Goal: Task Accomplishment & Management: Manage account settings

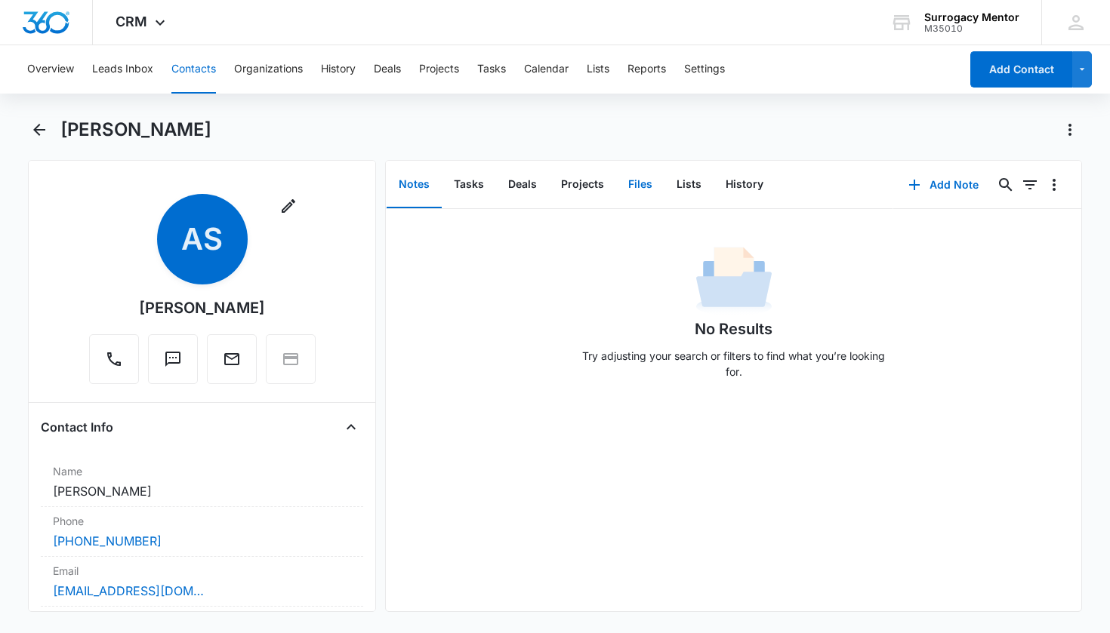
scroll to position [654, 0]
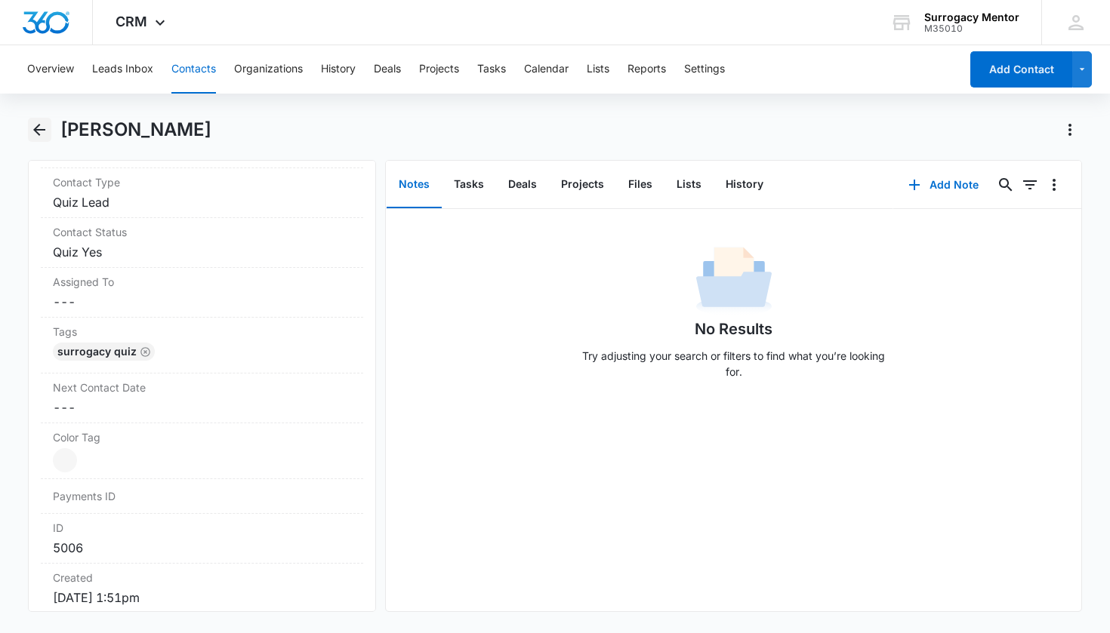
click at [32, 125] on icon "Back" at bounding box center [39, 130] width 18 height 18
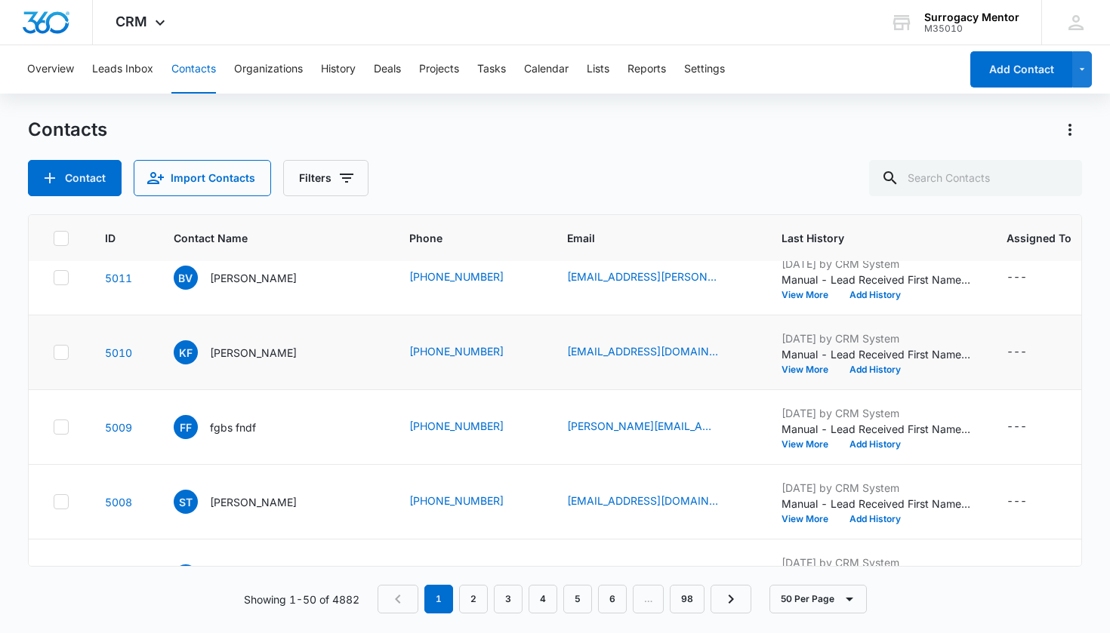
scroll to position [106, 0]
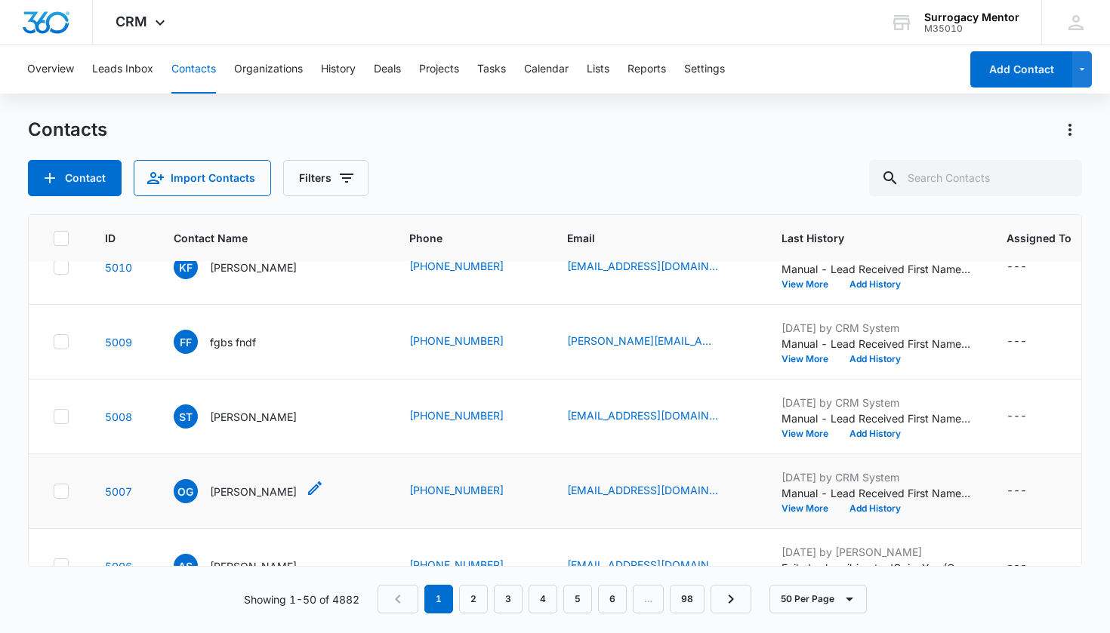
click at [241, 487] on p "[PERSON_NAME]" at bounding box center [253, 492] width 87 height 16
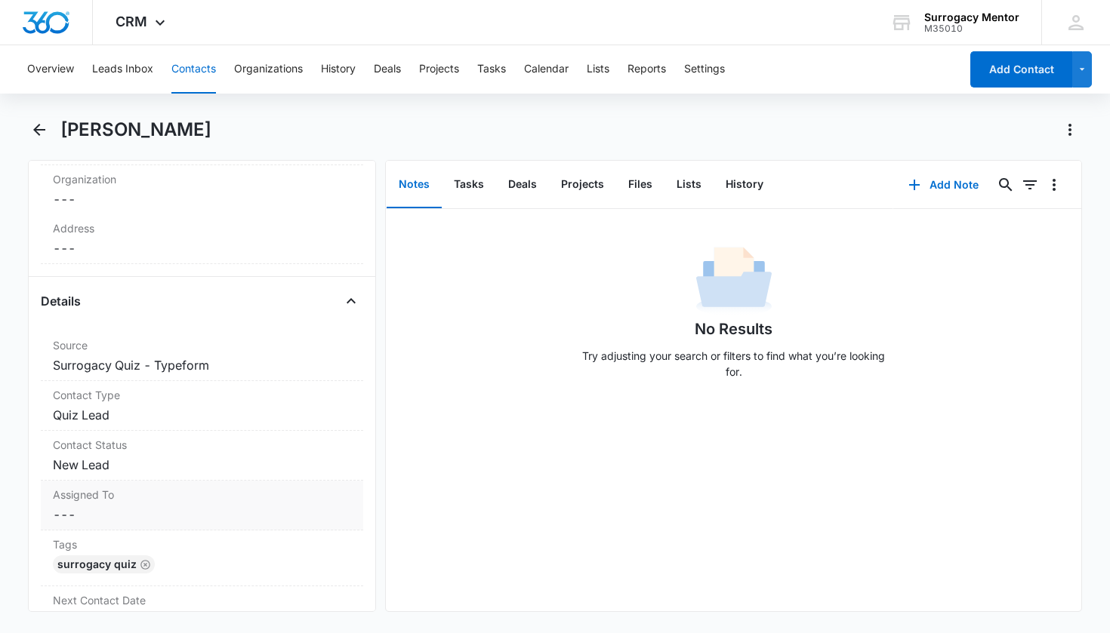
scroll to position [445, 0]
click at [97, 460] on dd "Cancel Save Changes New Lead" at bounding box center [202, 462] width 299 height 18
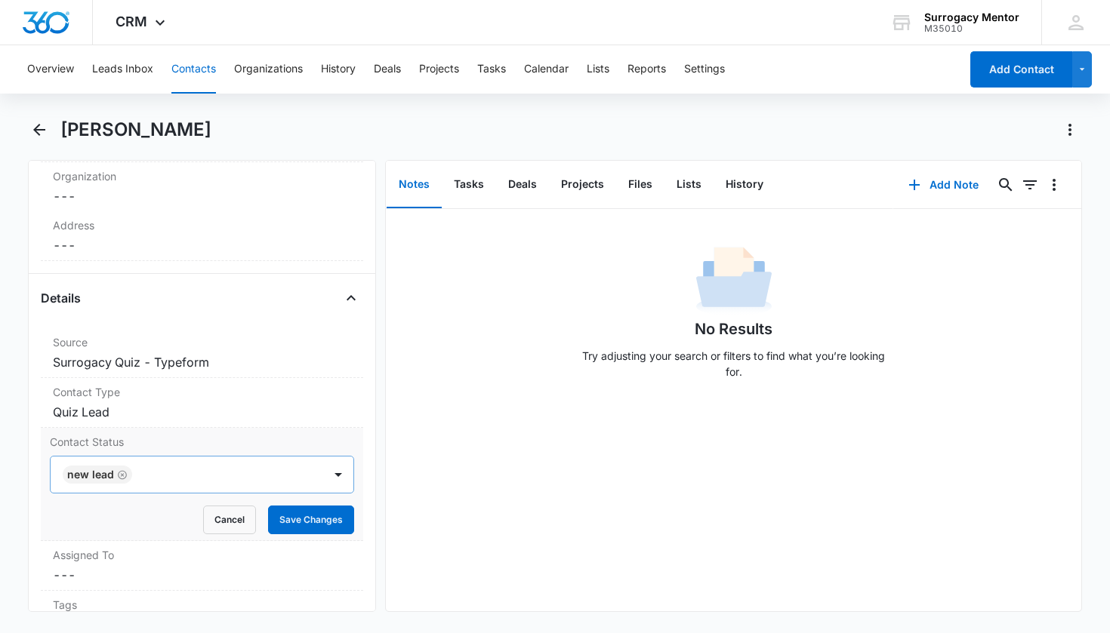
click at [118, 474] on icon "Remove New Lead" at bounding box center [122, 474] width 9 height 9
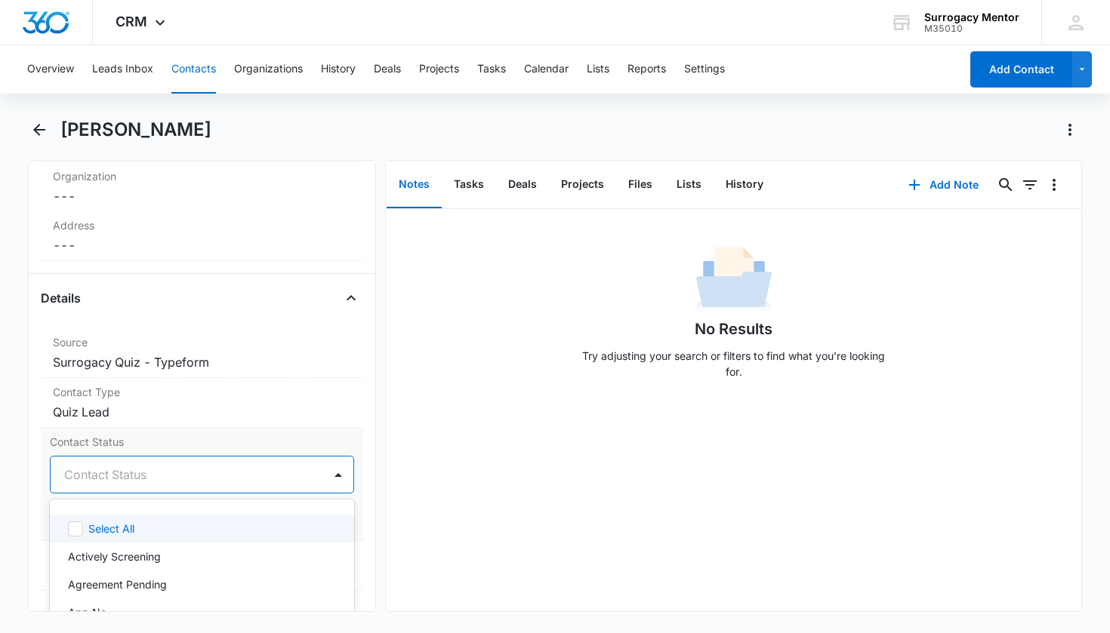
click at [118, 474] on div "Contact Status" at bounding box center [184, 475] width 240 height 18
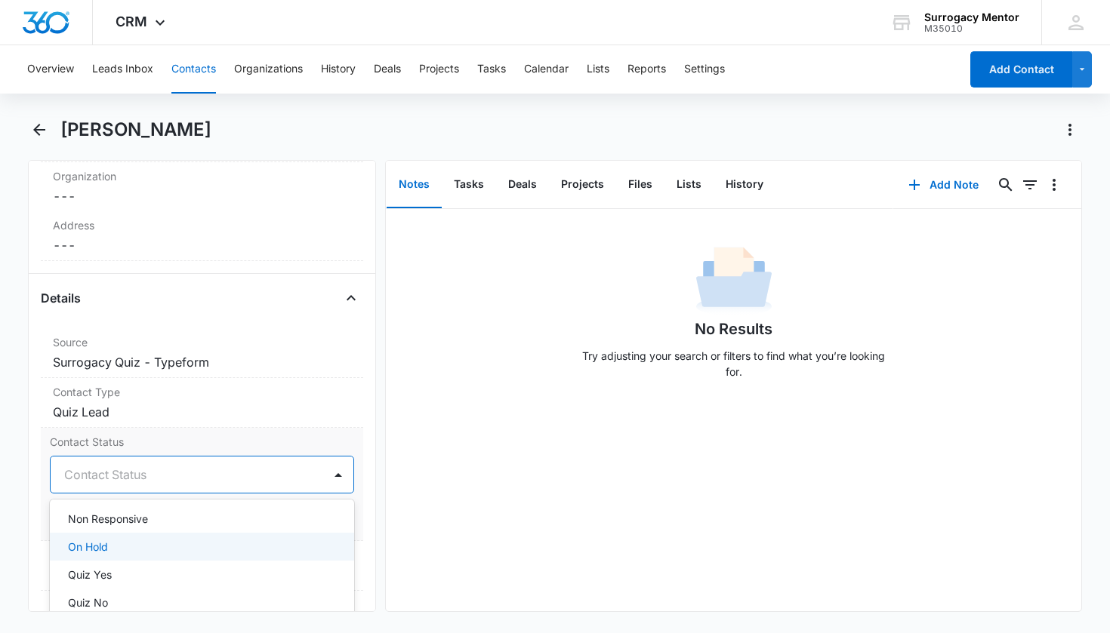
scroll to position [320, 0]
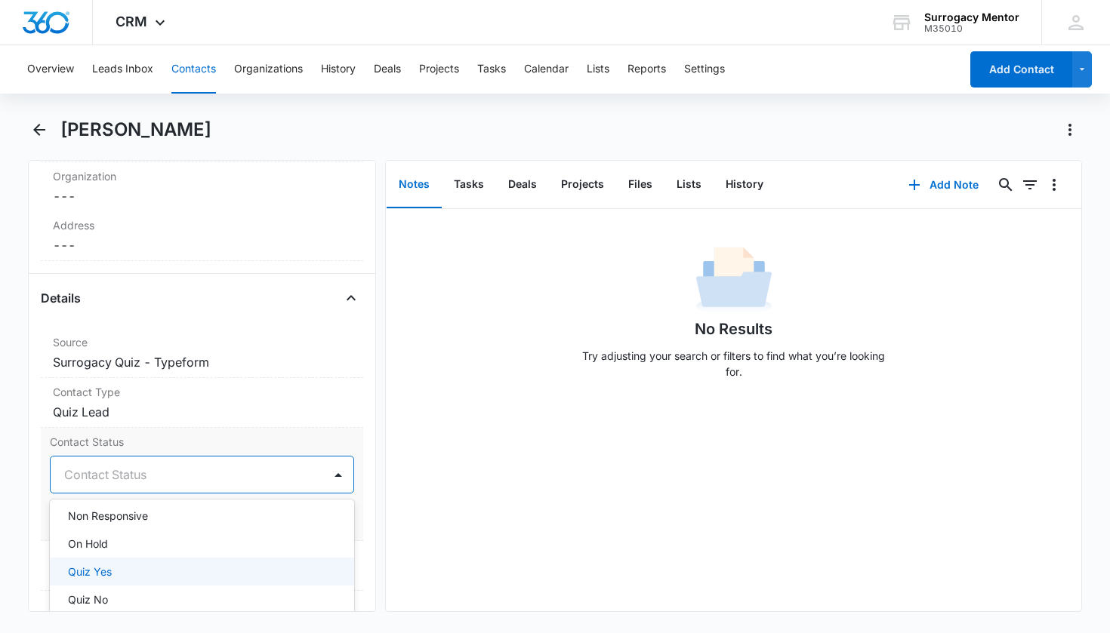
click at [142, 567] on div "Quiz Yes" at bounding box center [201, 572] width 266 height 16
drag, startPoint x: 355, startPoint y: 528, endPoint x: 340, endPoint y: 528, distance: 14.3
click at [356, 528] on div "Remove OG [PERSON_NAME] Contact Info Name Cancel Save Changes [PERSON_NAME] Pho…" at bounding box center [202, 386] width 349 height 452
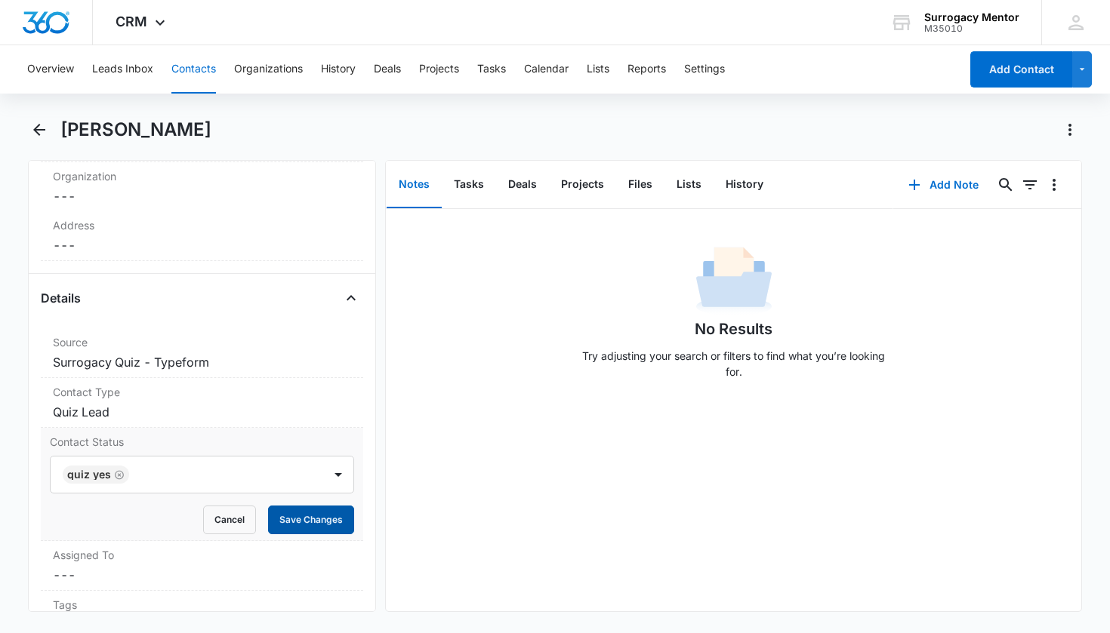
click at [337, 528] on button "Save Changes" at bounding box center [311, 520] width 86 height 29
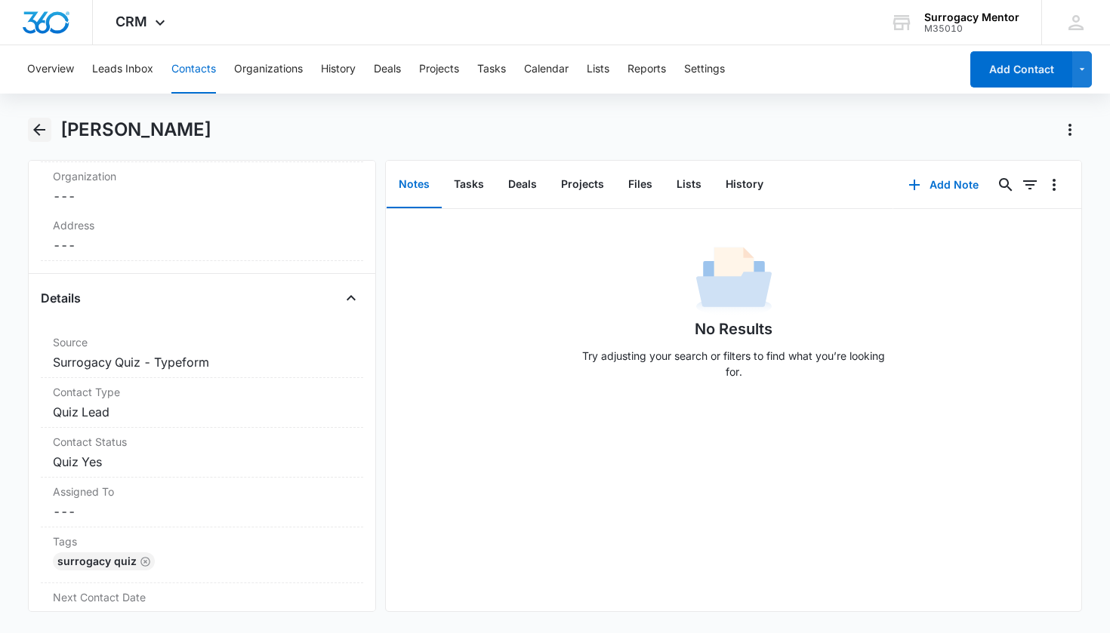
click at [47, 133] on icon "Back" at bounding box center [39, 130] width 18 height 18
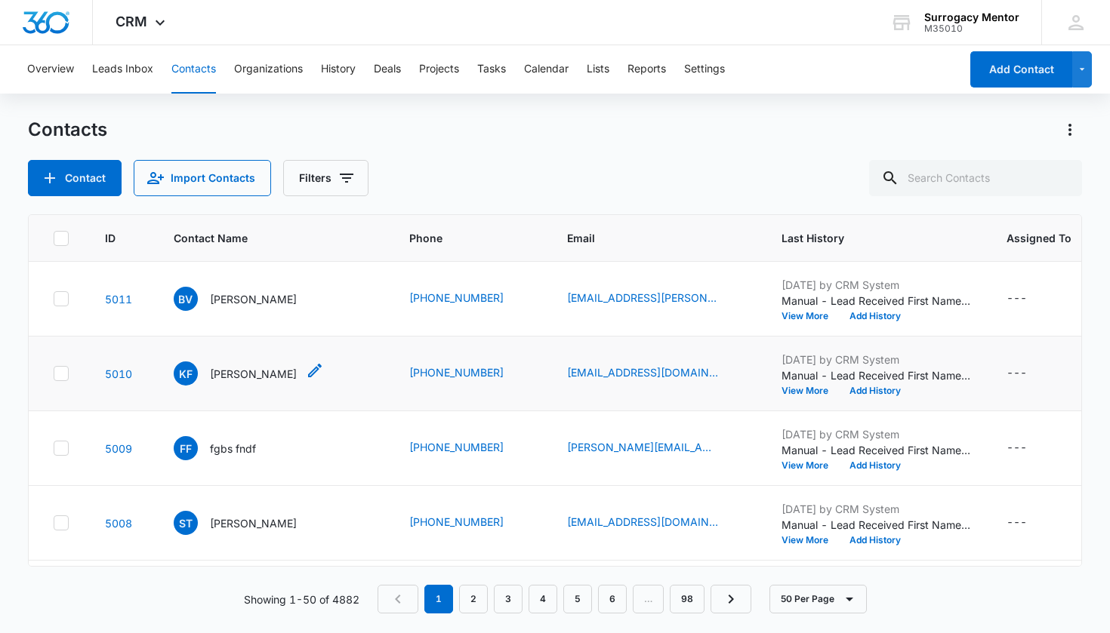
scroll to position [106, 0]
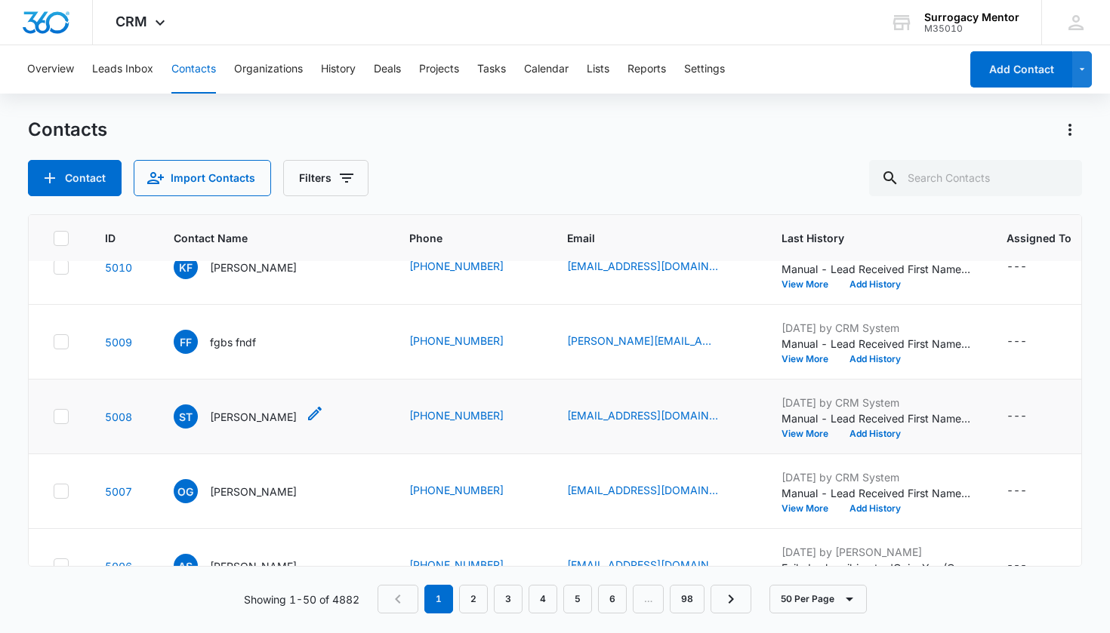
click at [272, 422] on p "[PERSON_NAME]" at bounding box center [253, 417] width 87 height 16
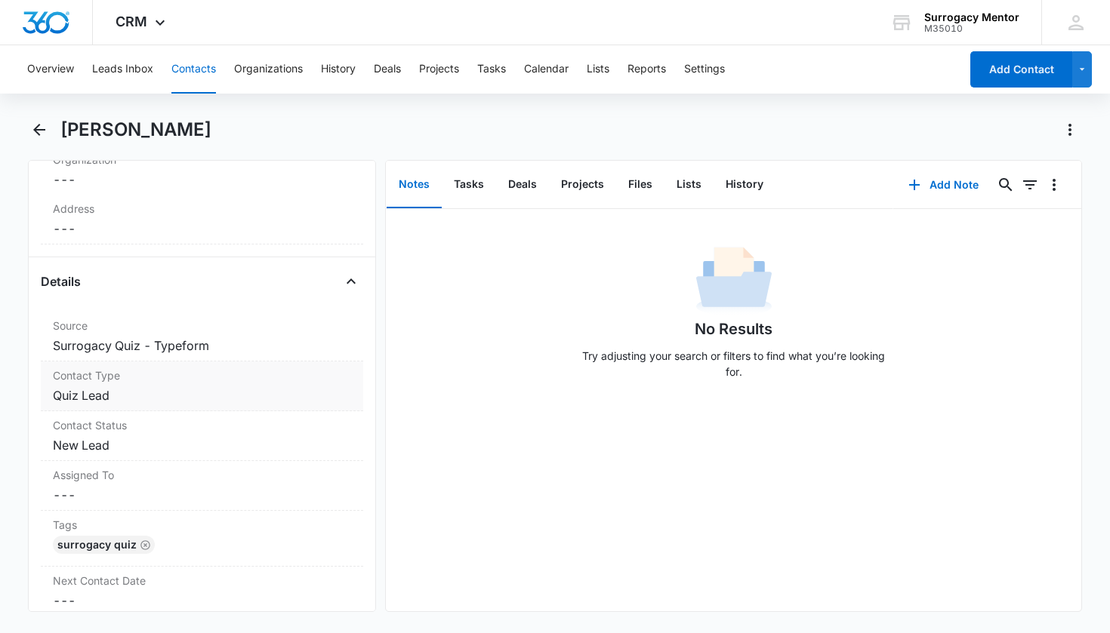
scroll to position [464, 0]
click at [94, 446] on dd "Cancel Save Changes New Lead" at bounding box center [202, 442] width 299 height 18
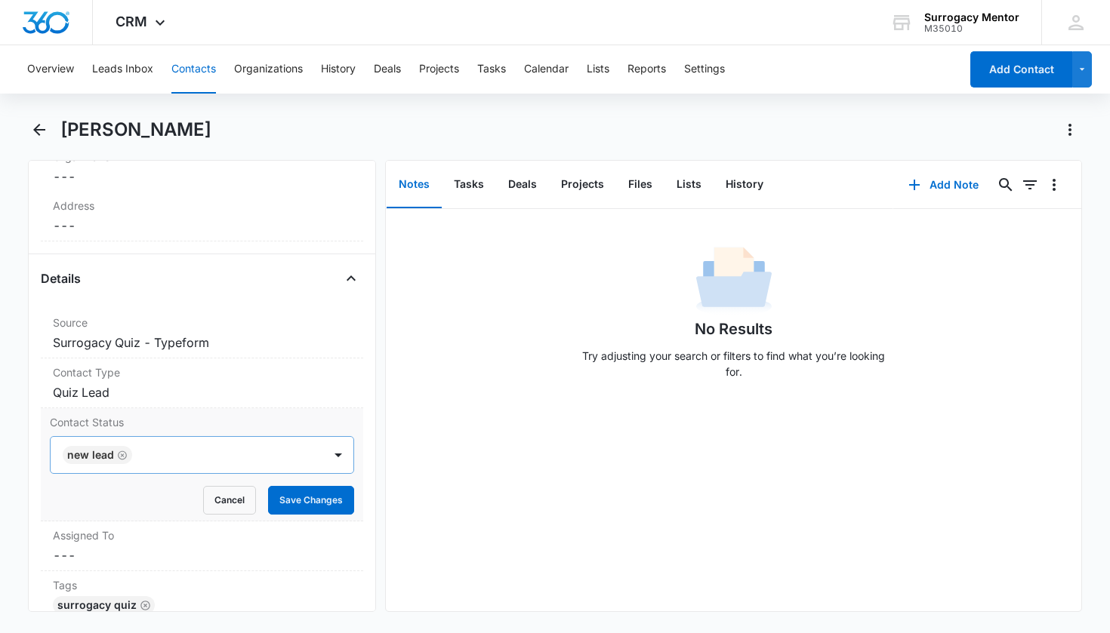
click at [119, 456] on icon "Remove New Lead" at bounding box center [122, 455] width 11 height 11
click at [119, 457] on div "Contact Status" at bounding box center [184, 455] width 240 height 18
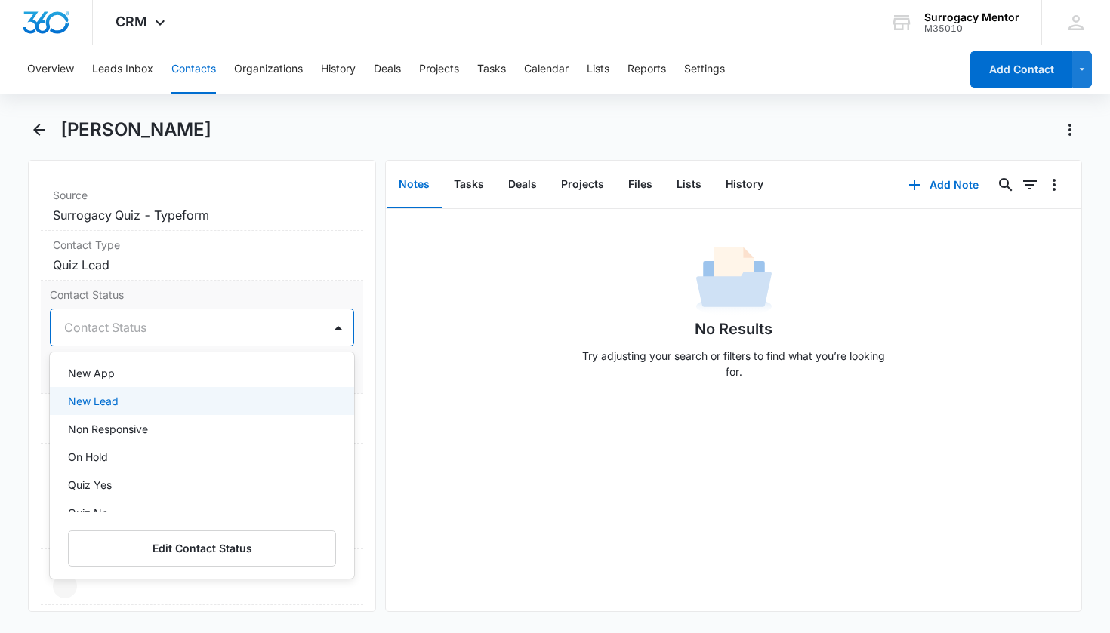
scroll to position [371, 0]
click at [153, 414] on div "Quiz No" at bounding box center [202, 402] width 305 height 28
click at [348, 377] on div "Contact Status option Quiz No, selected. Quiz No selected, 15 of 25. 25 results…" at bounding box center [202, 337] width 323 height 113
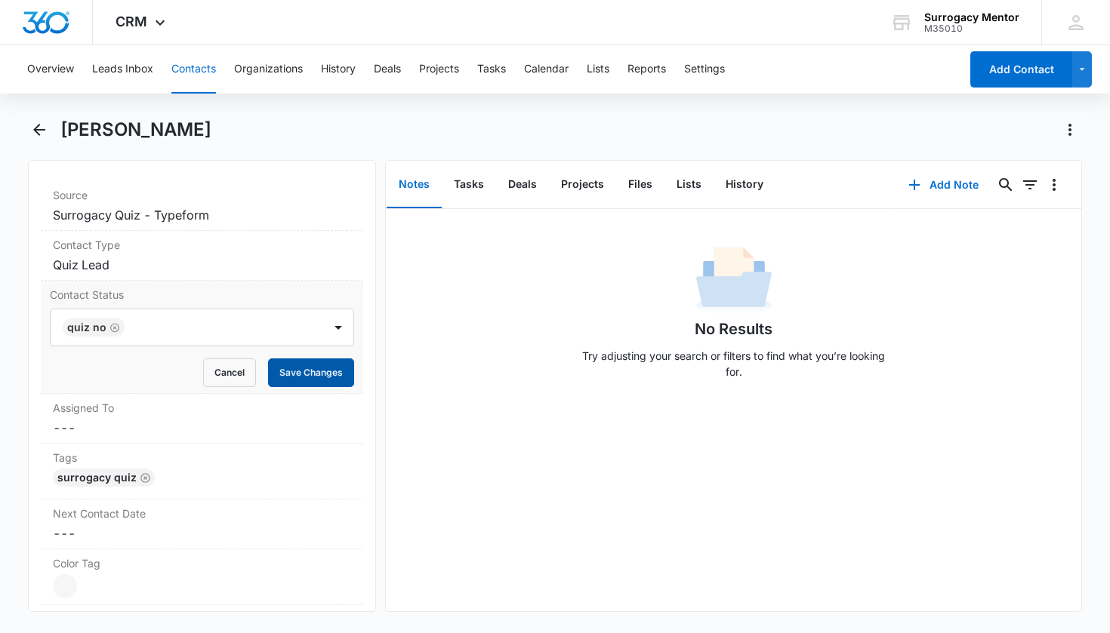
click at [341, 374] on button "Save Changes" at bounding box center [311, 373] width 86 height 29
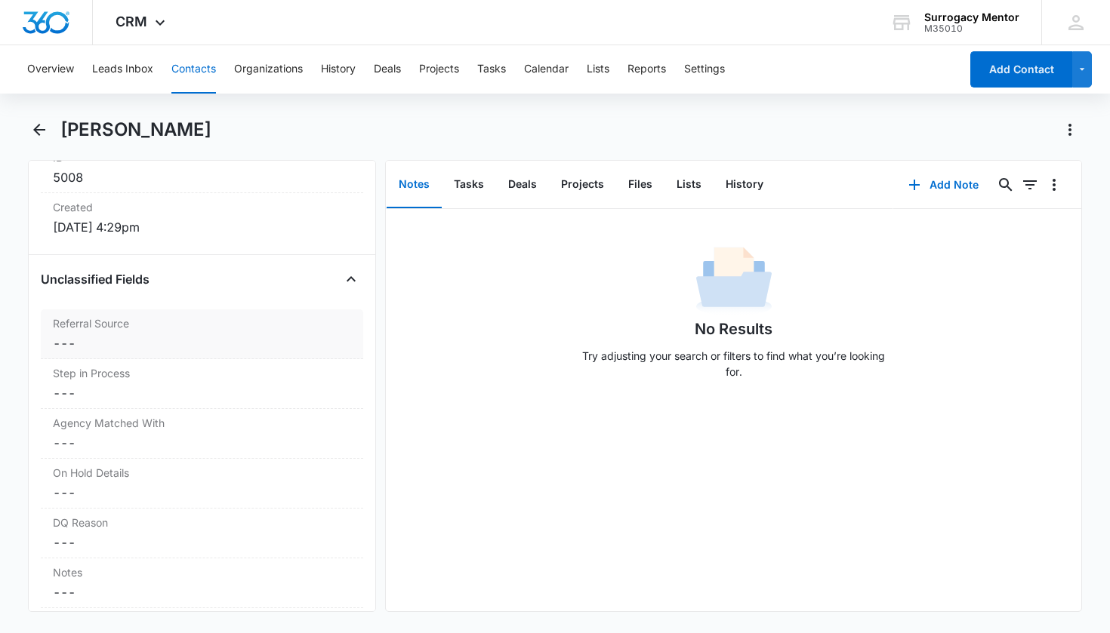
scroll to position [1107, 0]
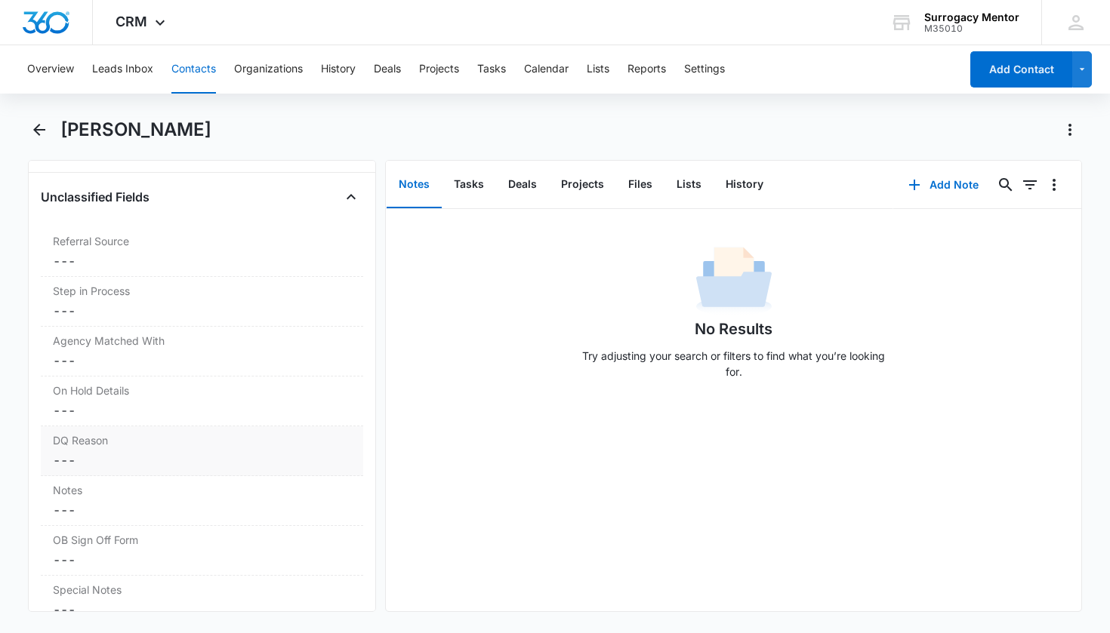
click at [156, 439] on label "DQ Reason" at bounding box center [202, 440] width 299 height 16
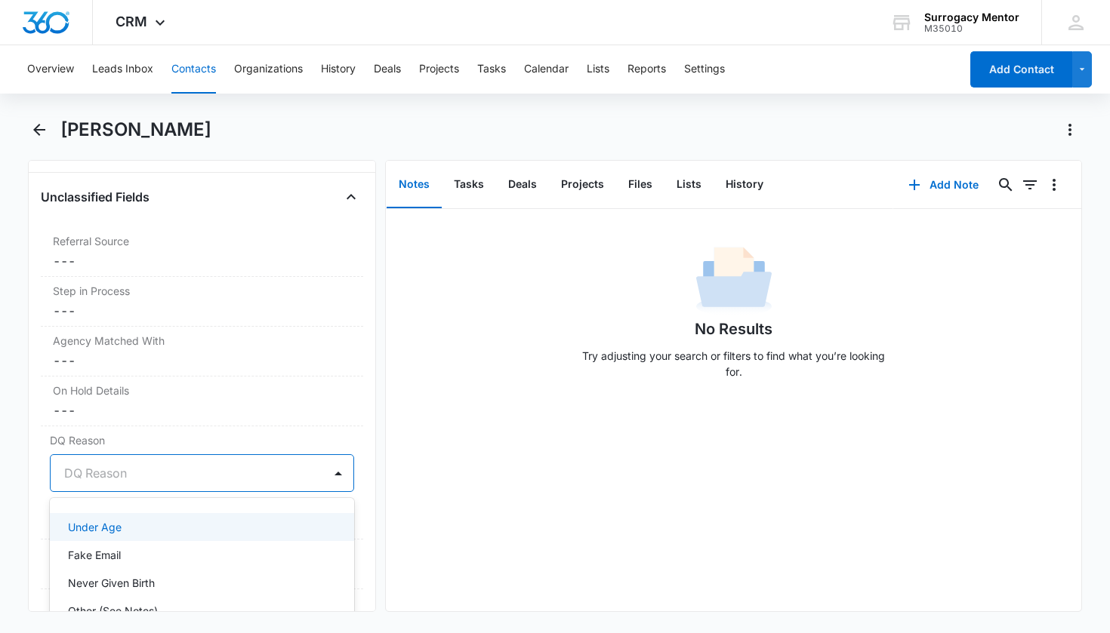
click at [136, 474] on div at bounding box center [184, 473] width 240 height 21
click at [117, 526] on p "Under Age" at bounding box center [95, 527] width 54 height 16
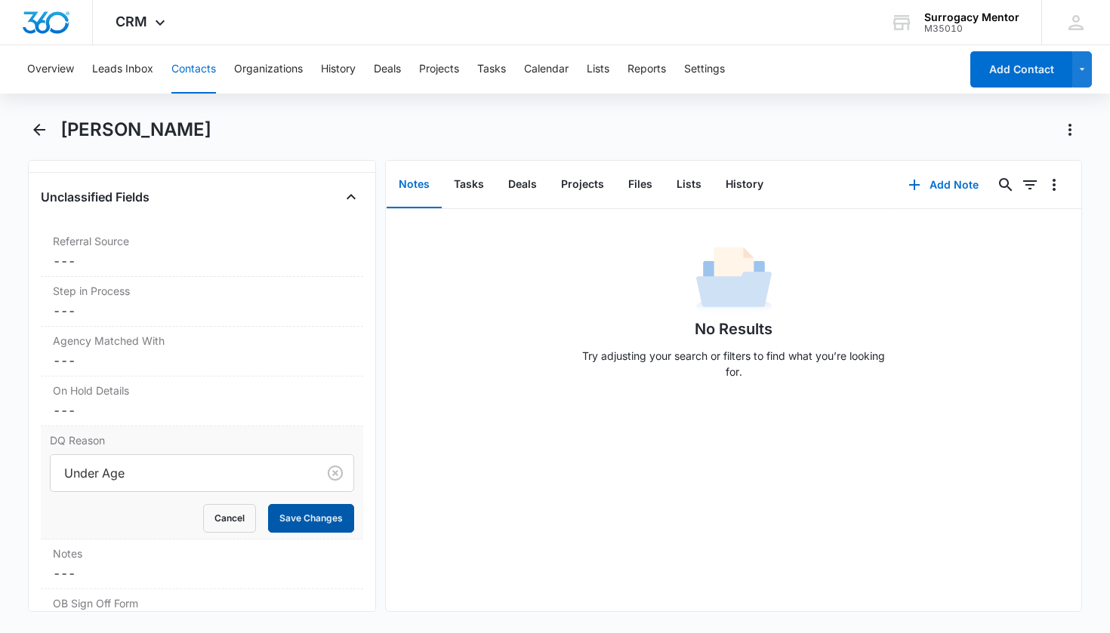
click at [279, 519] on button "Save Changes" at bounding box center [311, 518] width 86 height 29
click at [106, 573] on dd "Cancel Save Changes ---" at bounding box center [202, 574] width 299 height 18
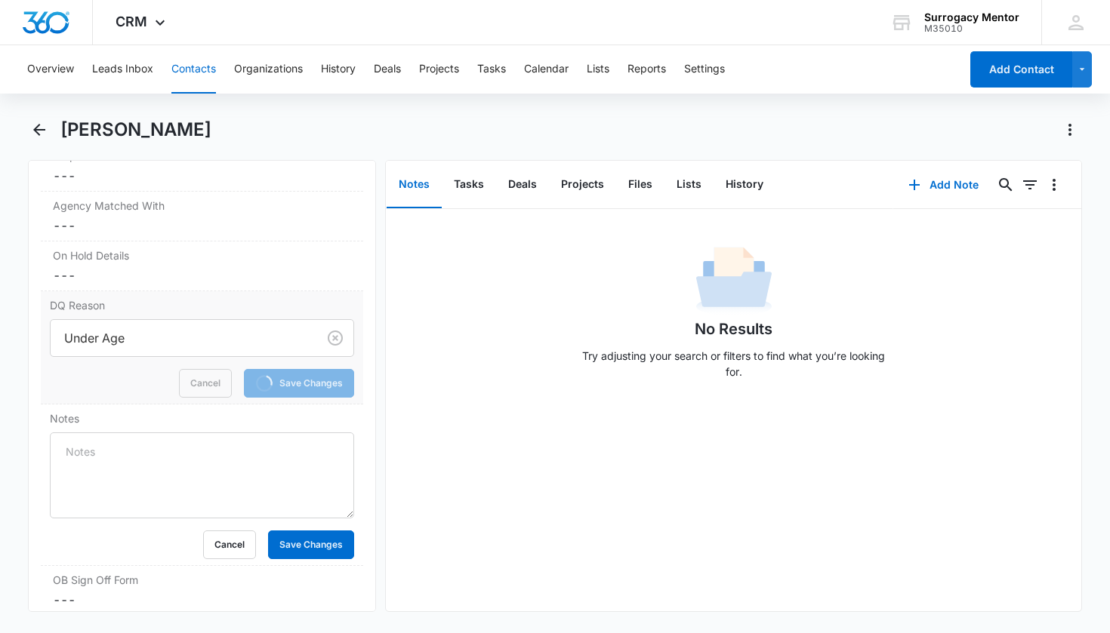
scroll to position [1344, 0]
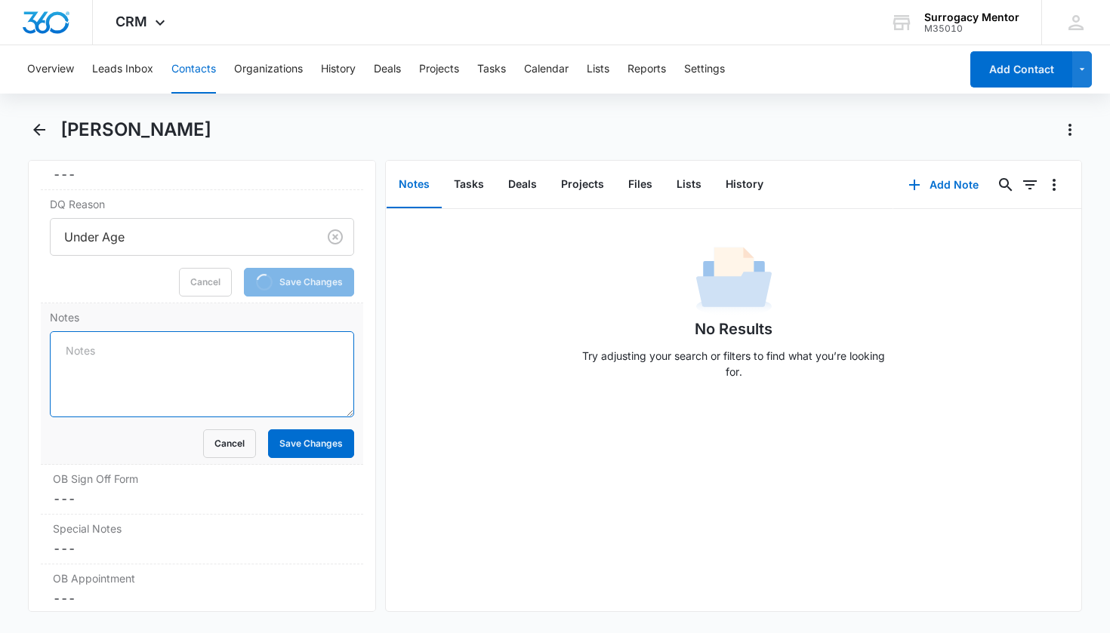
click at [152, 368] on textarea "Notes" at bounding box center [202, 374] width 305 height 86
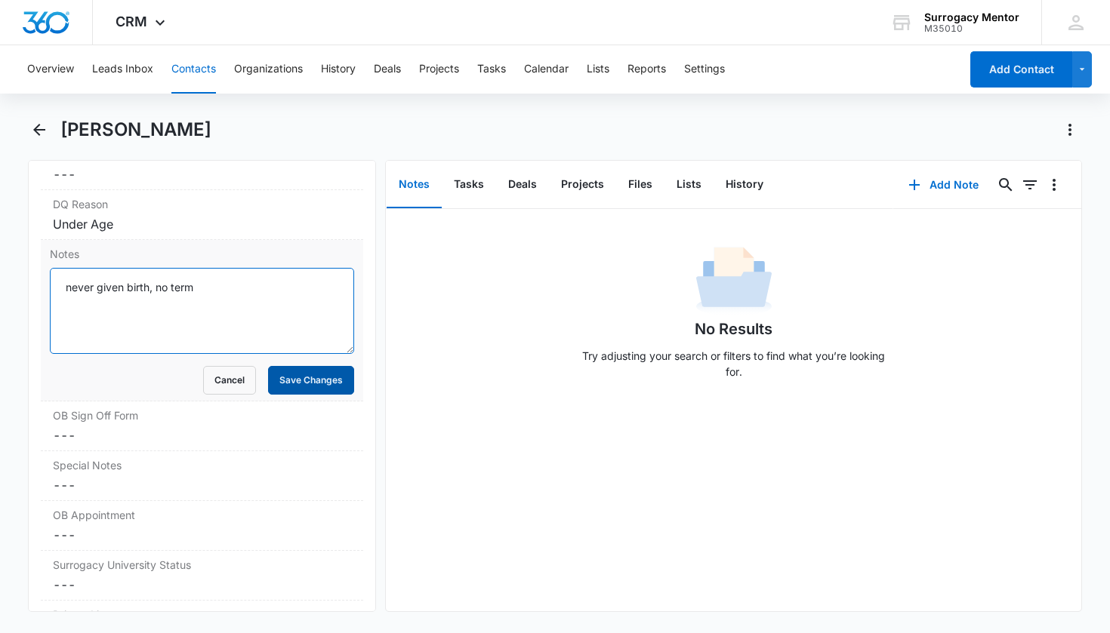
type textarea "never given birth, no term"
click at [318, 377] on button "Save Changes" at bounding box center [311, 380] width 86 height 29
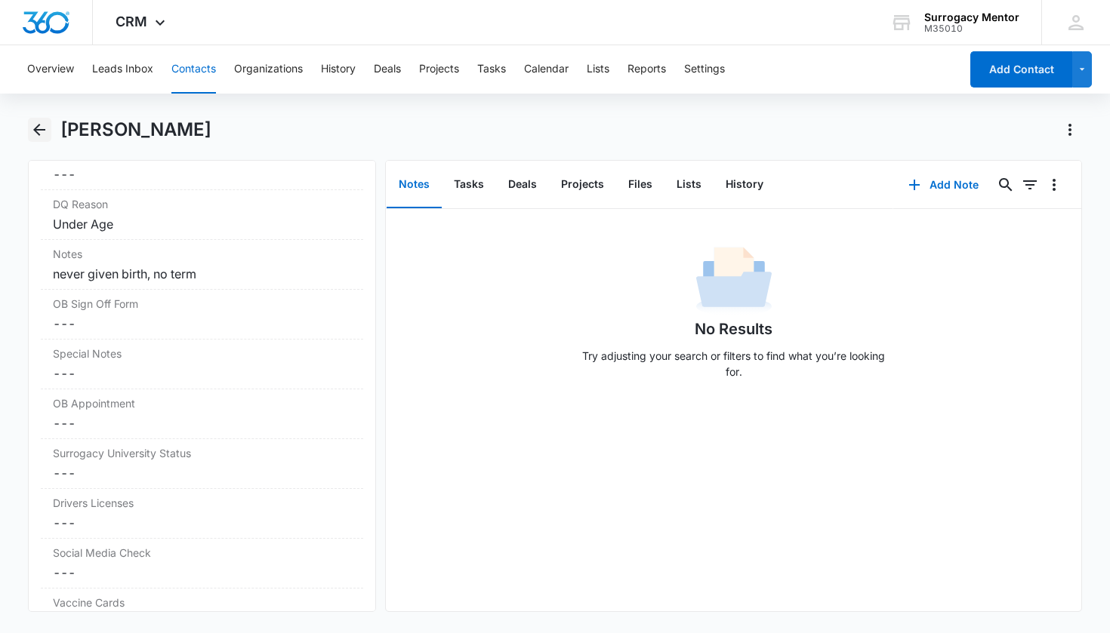
click at [42, 136] on icon "Back" at bounding box center [39, 130] width 18 height 18
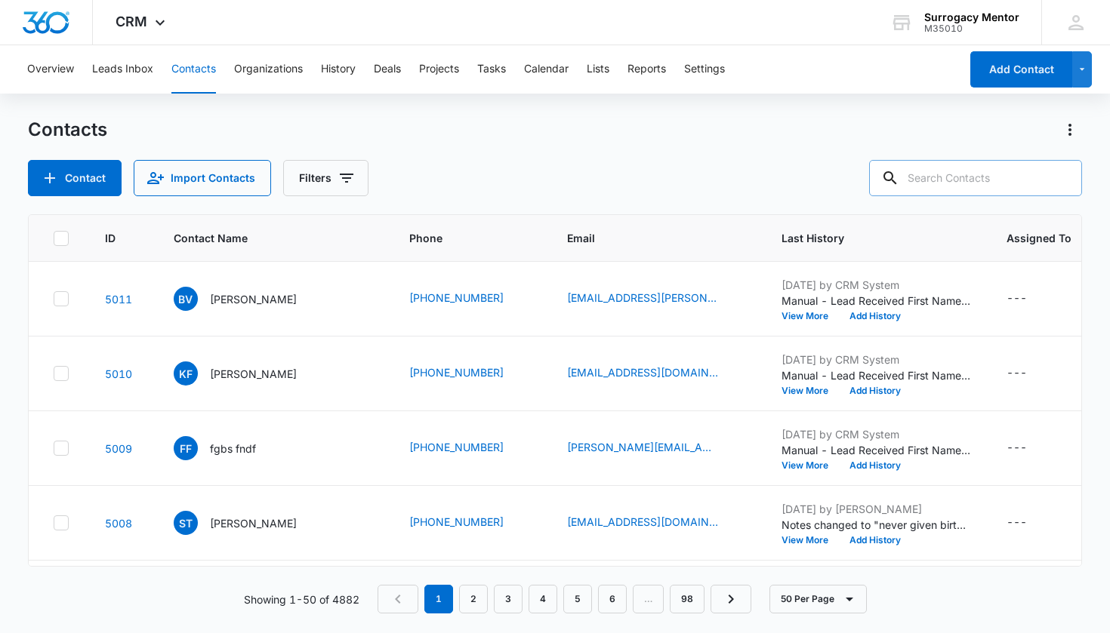
click at [1036, 170] on input "text" at bounding box center [975, 178] width 213 height 36
type input "[PERSON_NAME]"
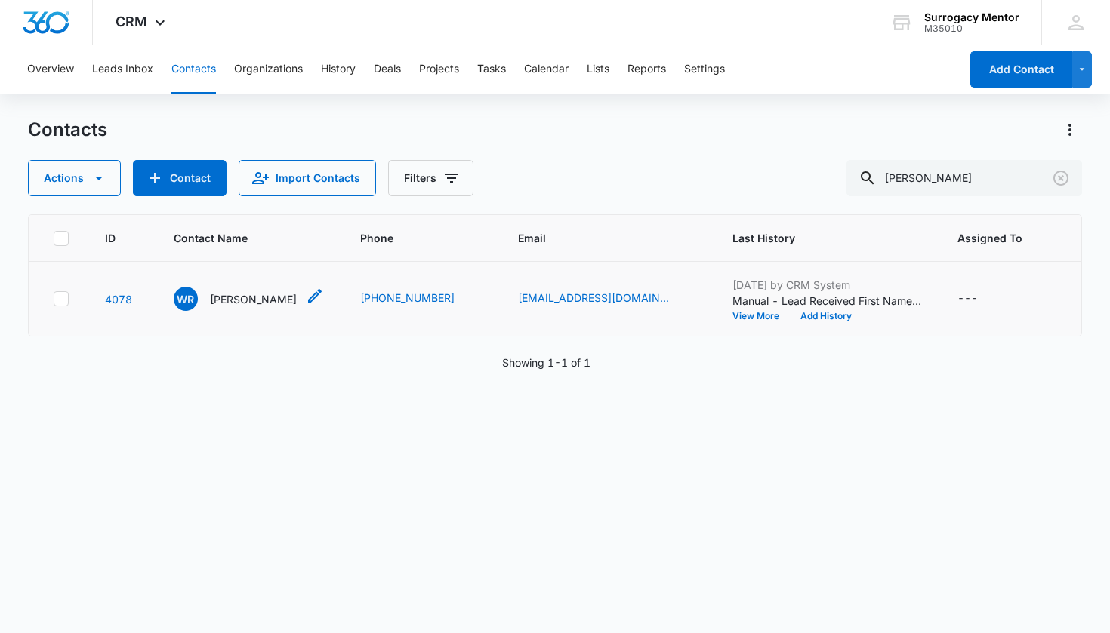
click at [236, 304] on p "[PERSON_NAME]" at bounding box center [253, 299] width 87 height 16
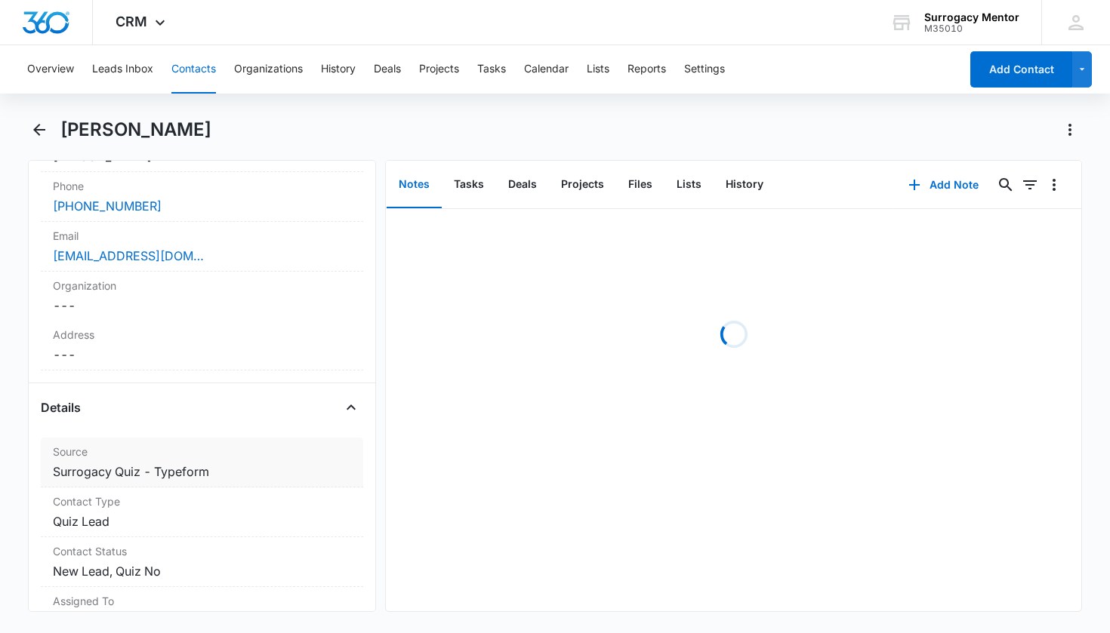
scroll to position [451, 0]
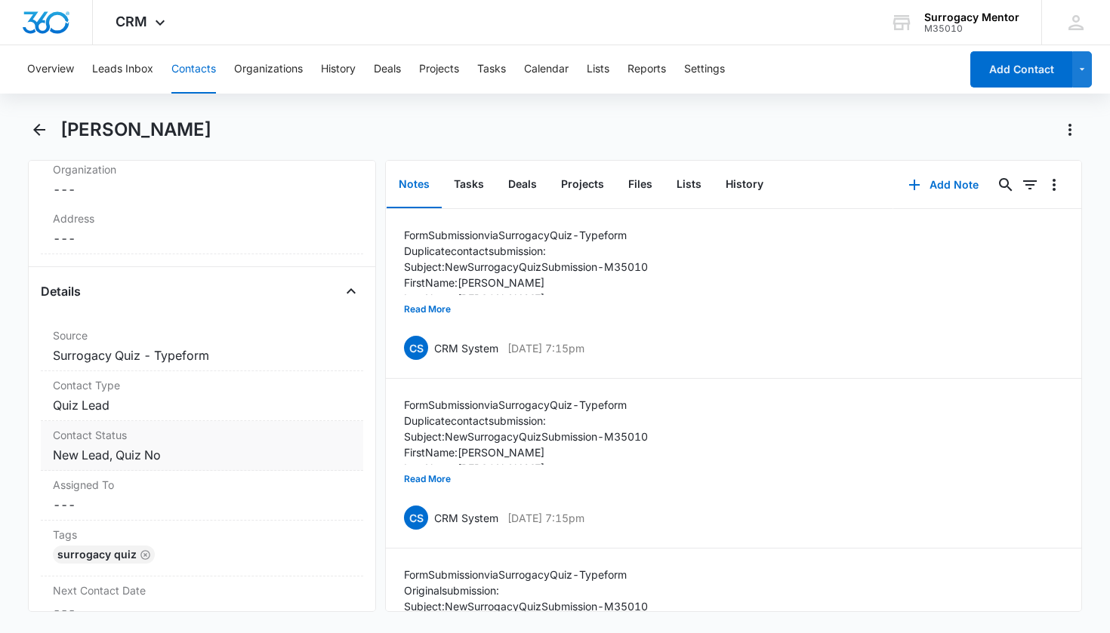
click at [163, 442] on label "Contact Status" at bounding box center [202, 435] width 299 height 16
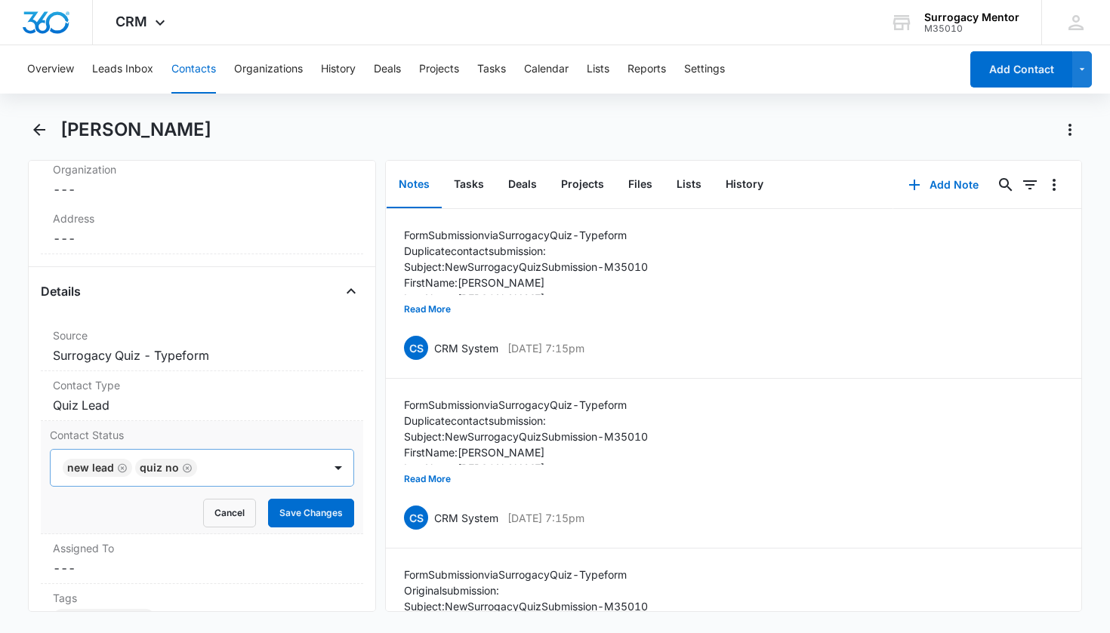
drag, startPoint x: 120, startPoint y: 469, endPoint x: 147, endPoint y: 473, distance: 27.3
click at [120, 469] on icon "Remove New Lead" at bounding box center [122, 467] width 9 height 9
click at [290, 521] on button "Save Changes" at bounding box center [311, 513] width 86 height 29
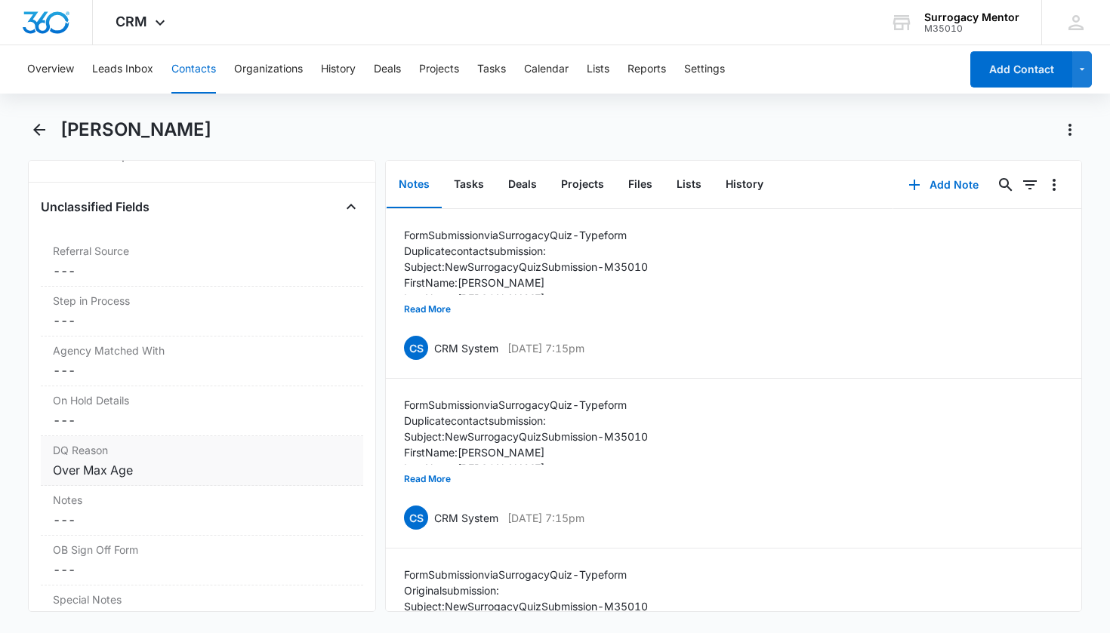
scroll to position [1135, 0]
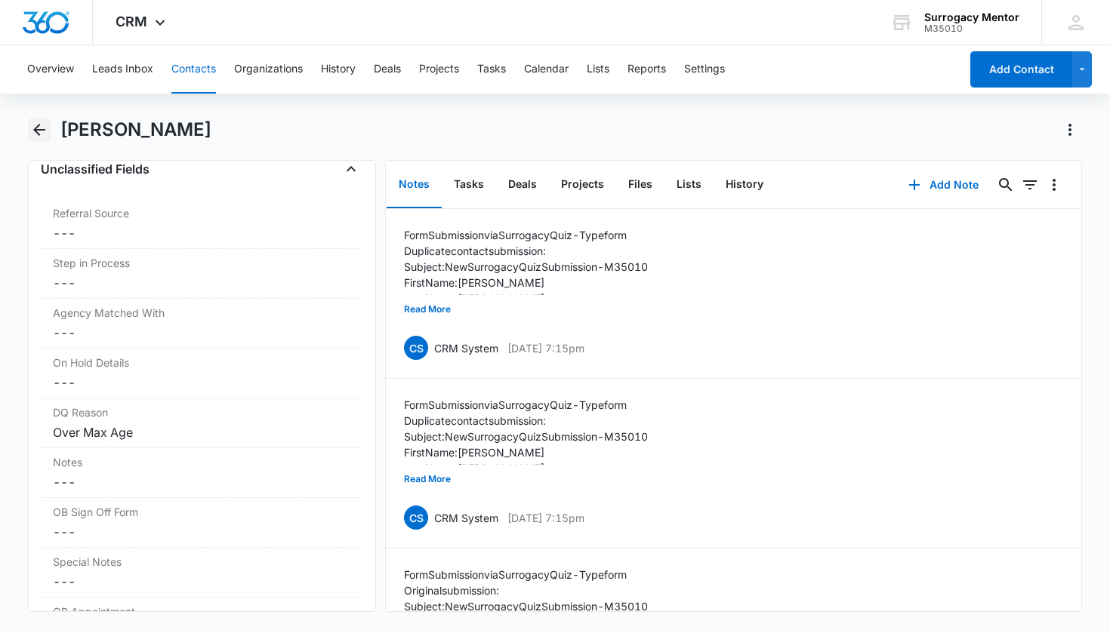
click at [34, 132] on icon "Back" at bounding box center [39, 130] width 18 height 18
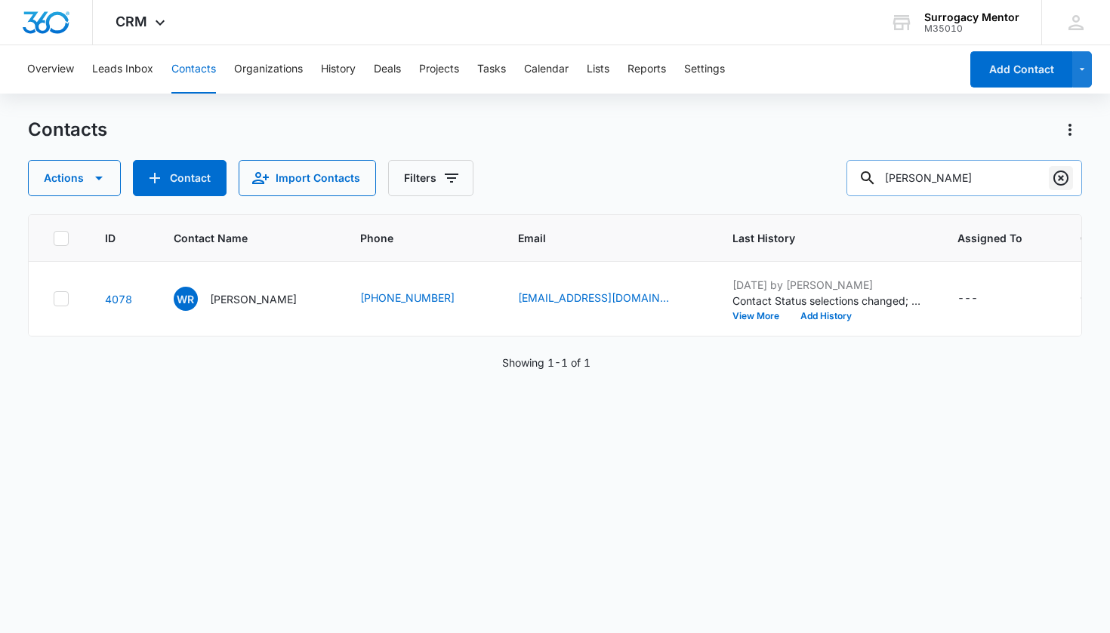
click at [1055, 177] on icon "Clear" at bounding box center [1060, 178] width 18 height 18
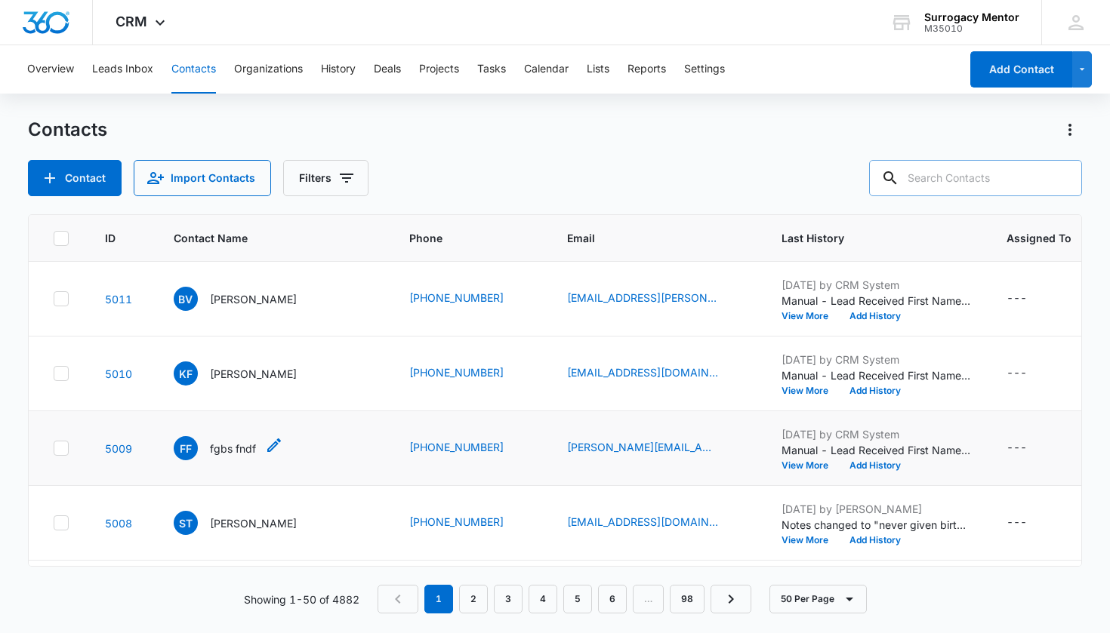
click at [234, 441] on p "fgbs fndf" at bounding box center [233, 449] width 46 height 16
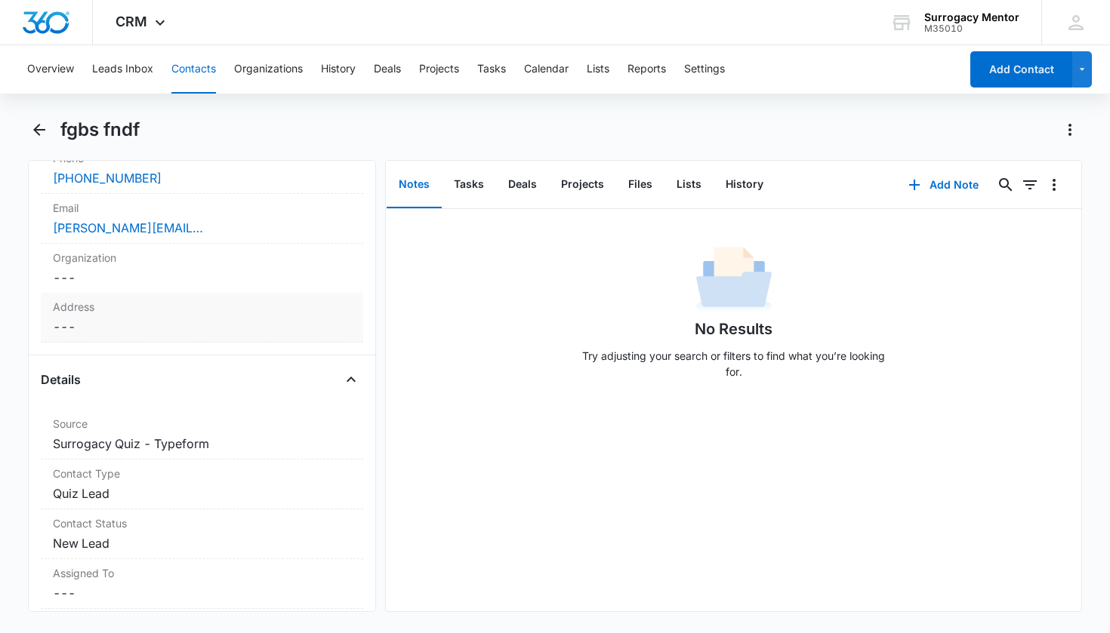
scroll to position [455, 0]
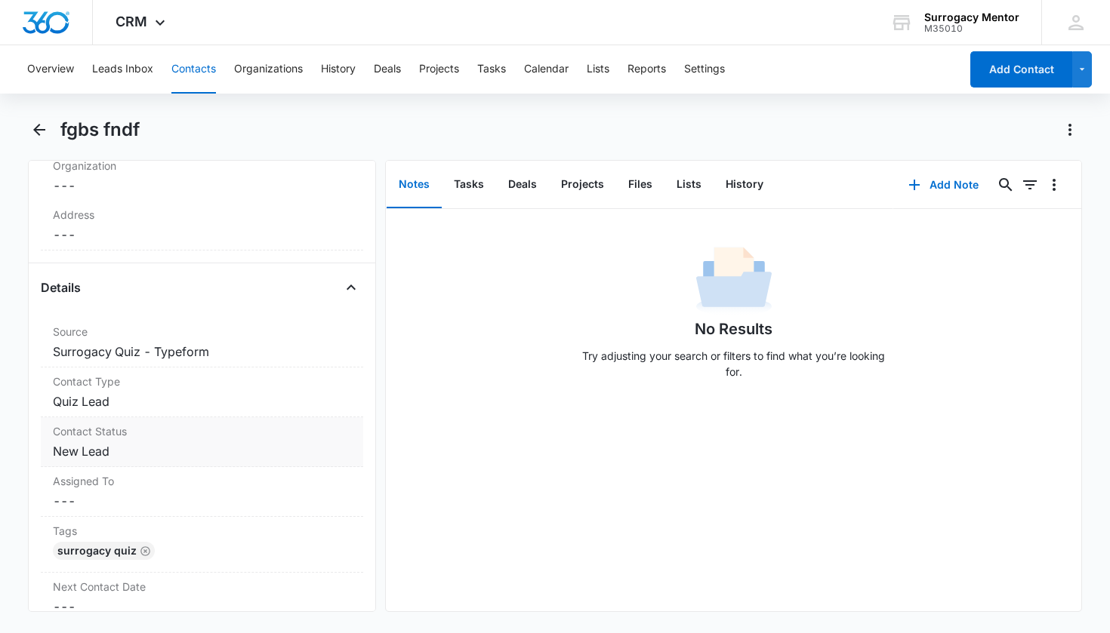
click at [108, 445] on dd "Cancel Save Changes New Lead" at bounding box center [202, 451] width 299 height 18
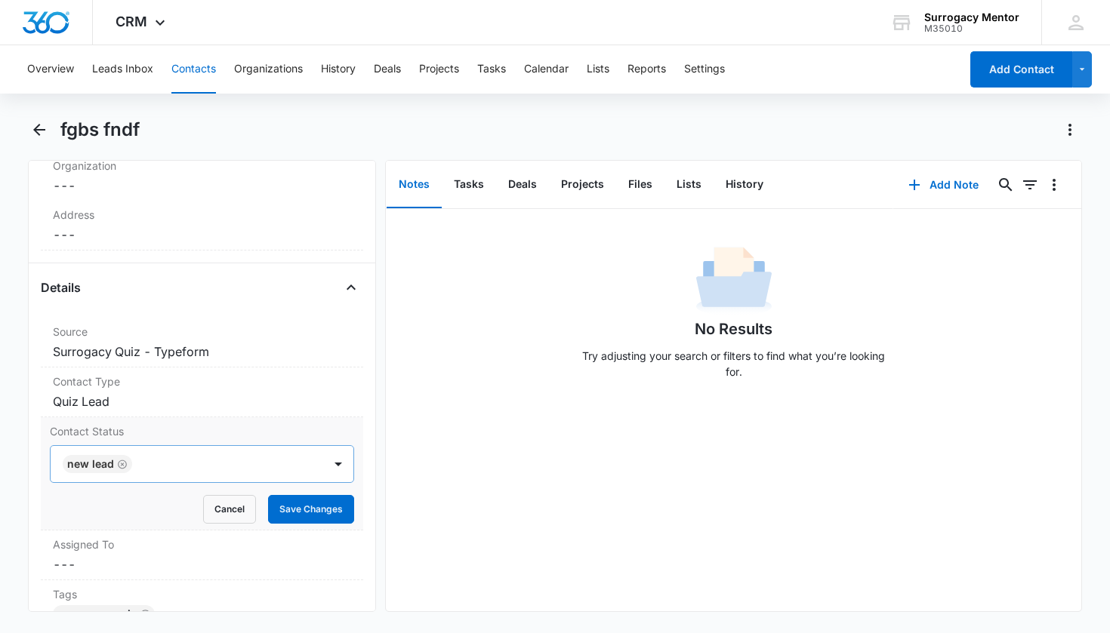
click at [109, 466] on div "New Lead" at bounding box center [90, 464] width 47 height 11
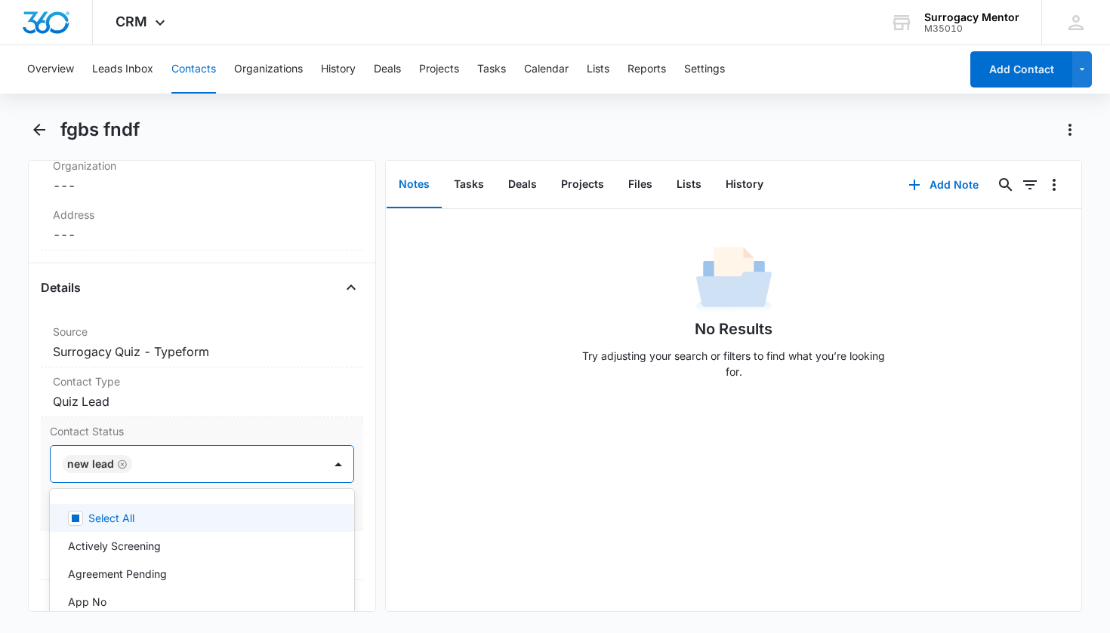
click at [119, 464] on icon "Remove New Lead" at bounding box center [122, 464] width 11 height 11
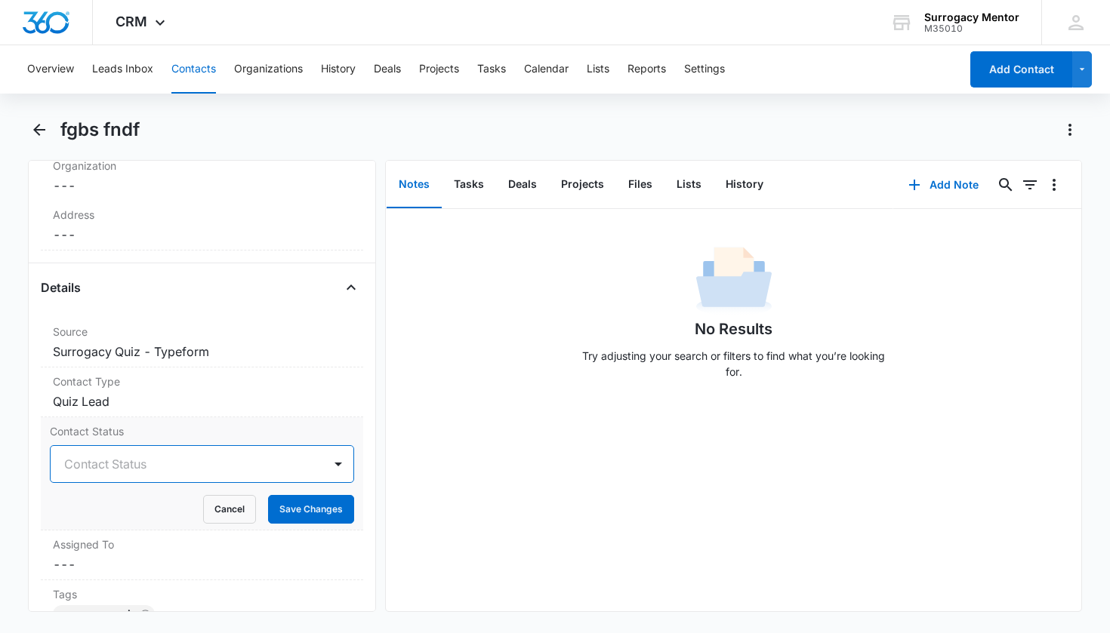
click at [165, 480] on div "Contact Status" at bounding box center [187, 464] width 273 height 36
click at [162, 476] on div "Contact Status" at bounding box center [187, 464] width 273 height 36
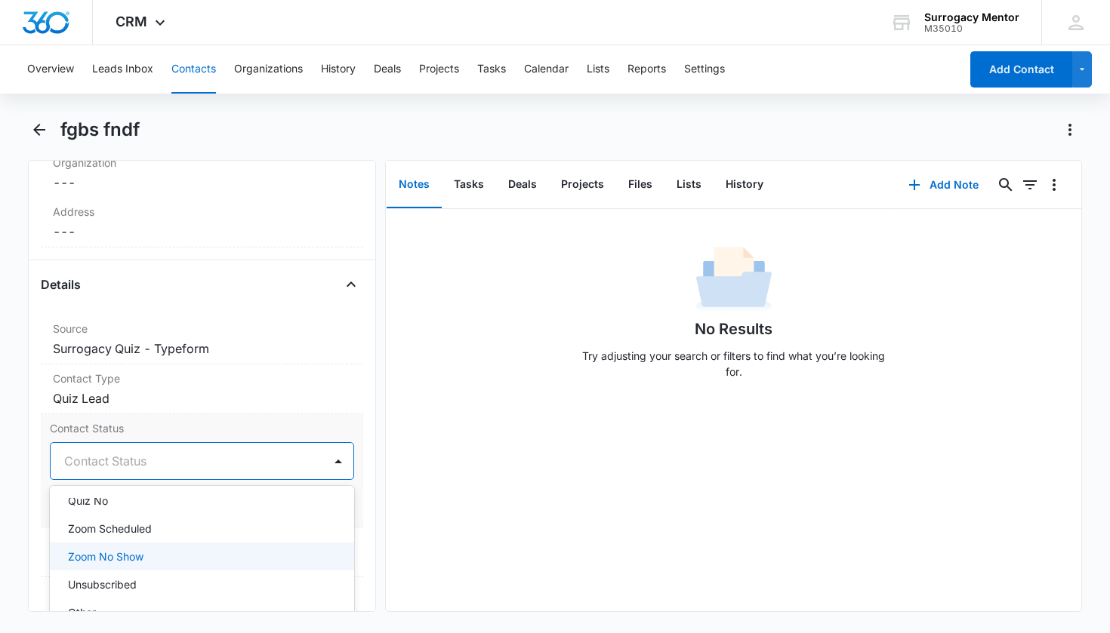
scroll to position [343, 0]
click at [122, 559] on div "Quiz No" at bounding box center [201, 564] width 266 height 16
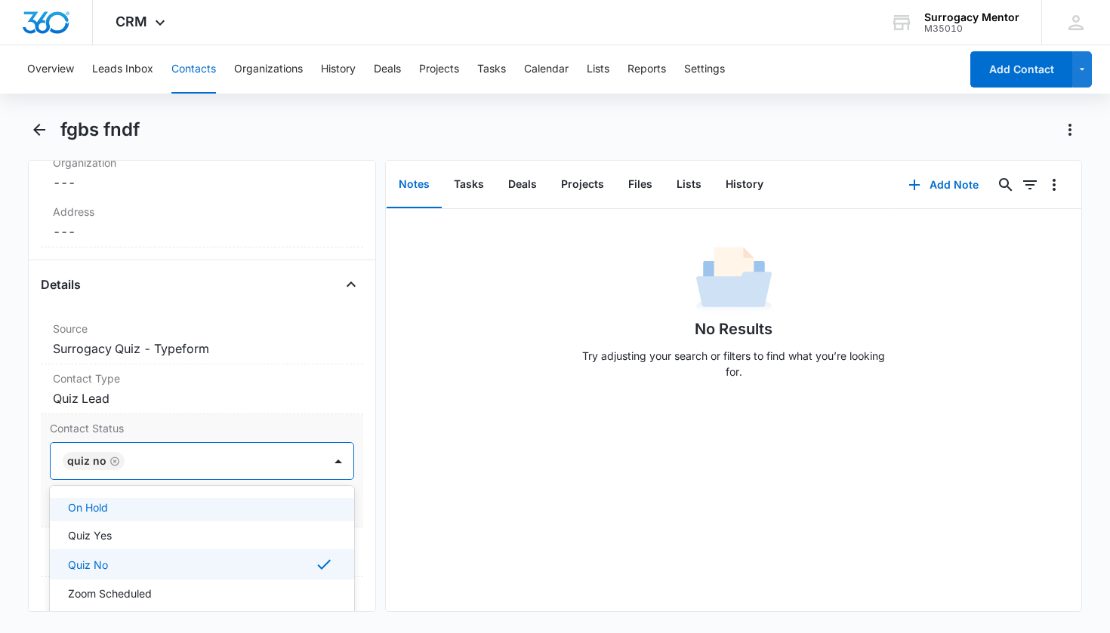
click at [351, 494] on div "Contact Status option Quiz No, selected. On Hold, 13 of 25. 25 results availabl…" at bounding box center [202, 470] width 323 height 113
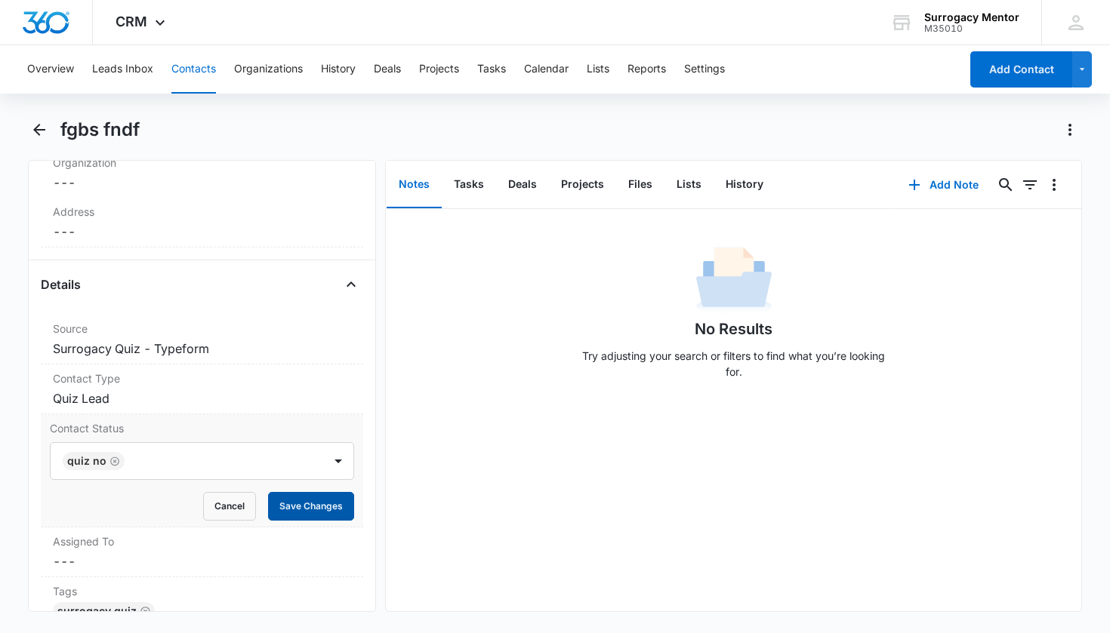
click at [331, 507] on button "Save Changes" at bounding box center [311, 506] width 86 height 29
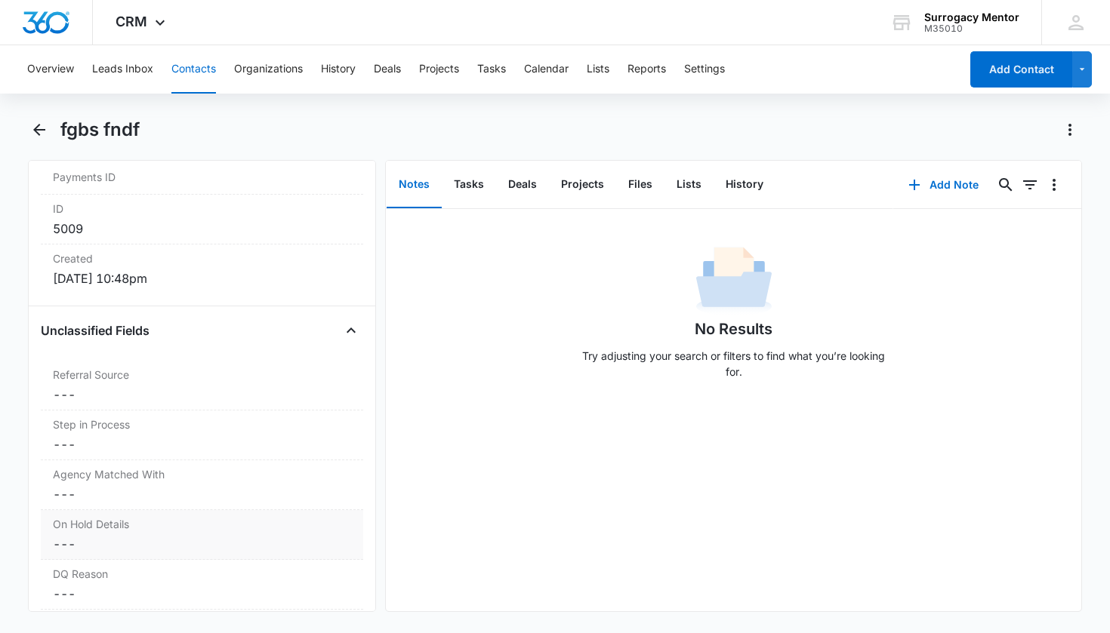
scroll to position [1147, 0]
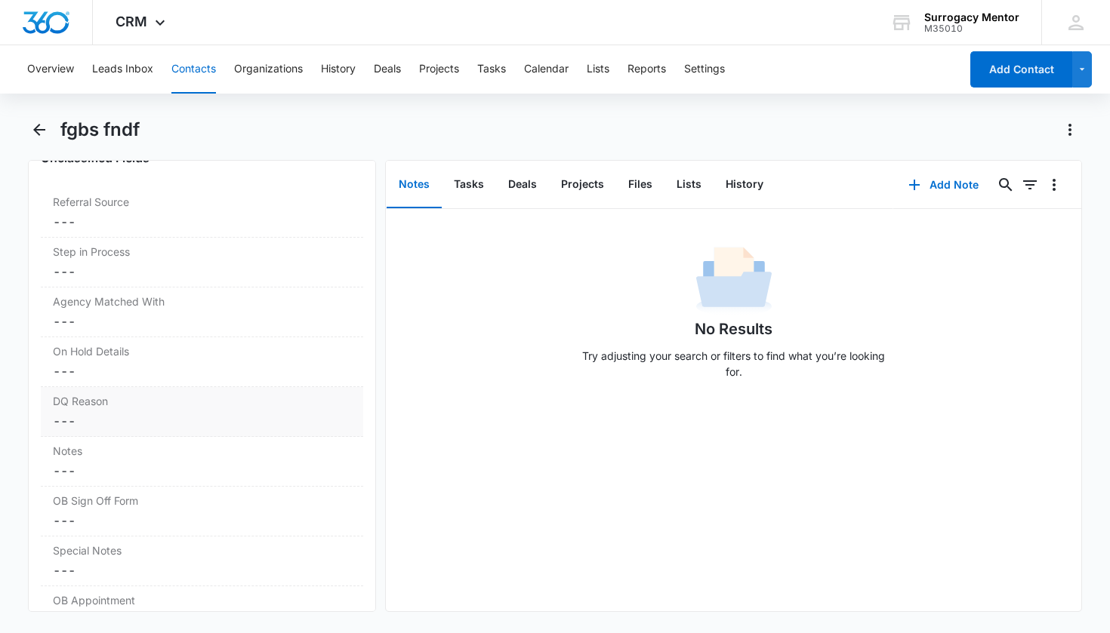
click at [98, 421] on dd "Cancel Save Changes ---" at bounding box center [202, 421] width 299 height 18
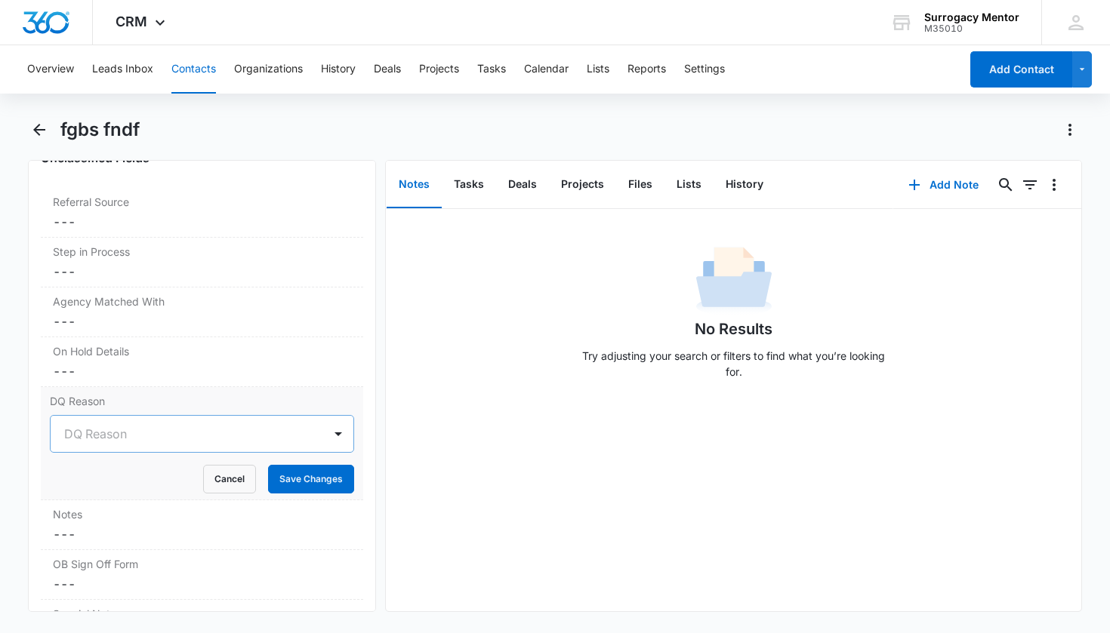
click at [112, 439] on div "DQ Reason" at bounding box center [184, 434] width 240 height 18
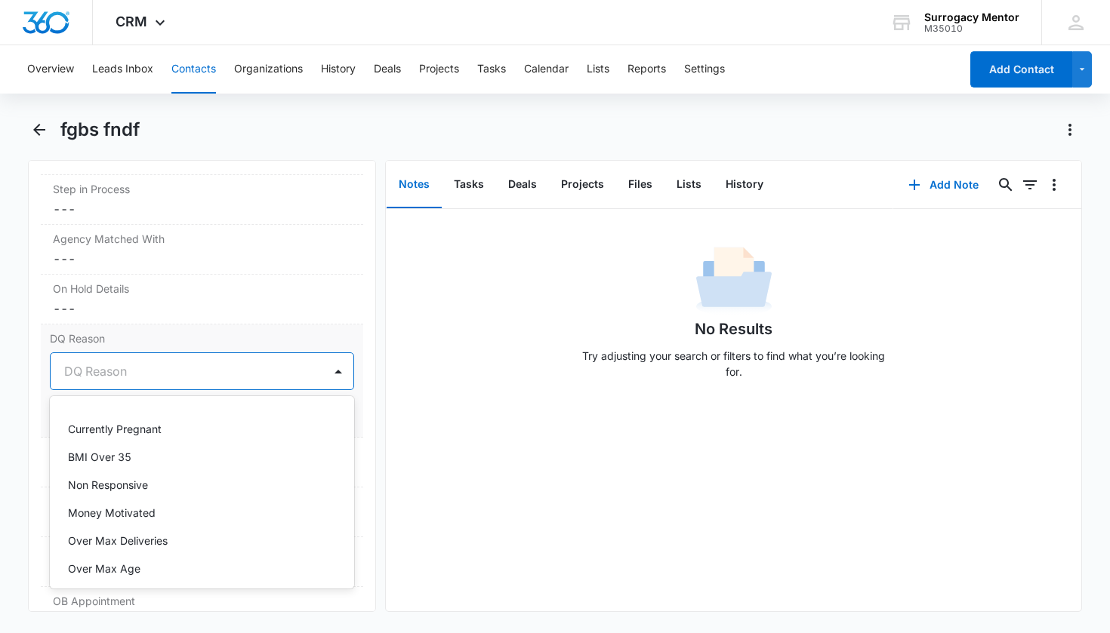
scroll to position [201, 0]
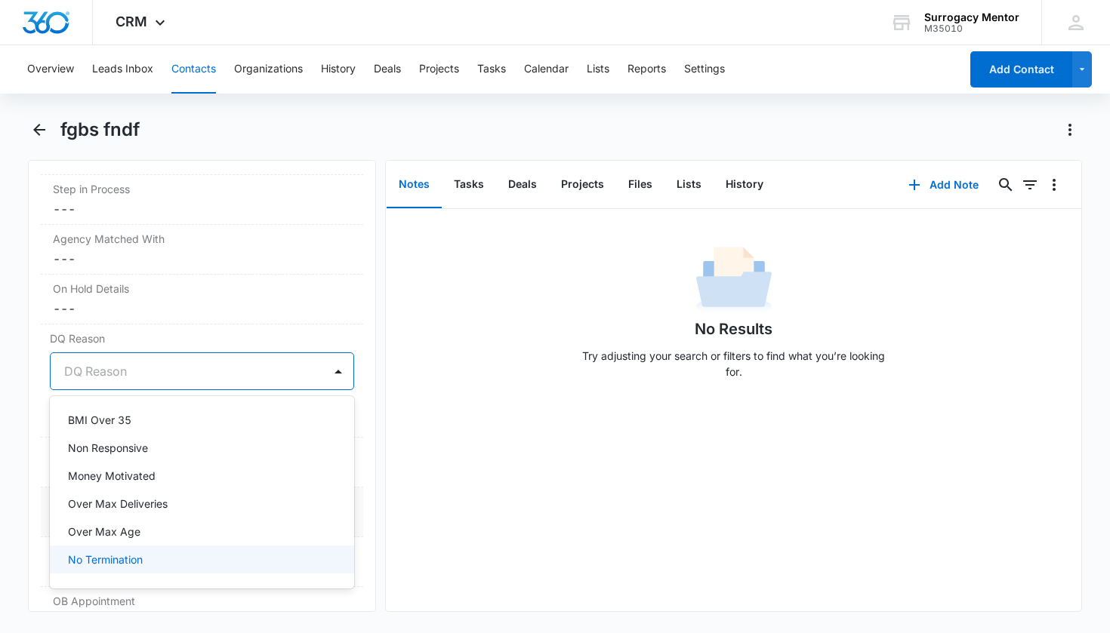
drag, startPoint x: 143, startPoint y: 556, endPoint x: 220, endPoint y: 531, distance: 81.9
click at [143, 556] on p "No Termination" at bounding box center [105, 560] width 75 height 16
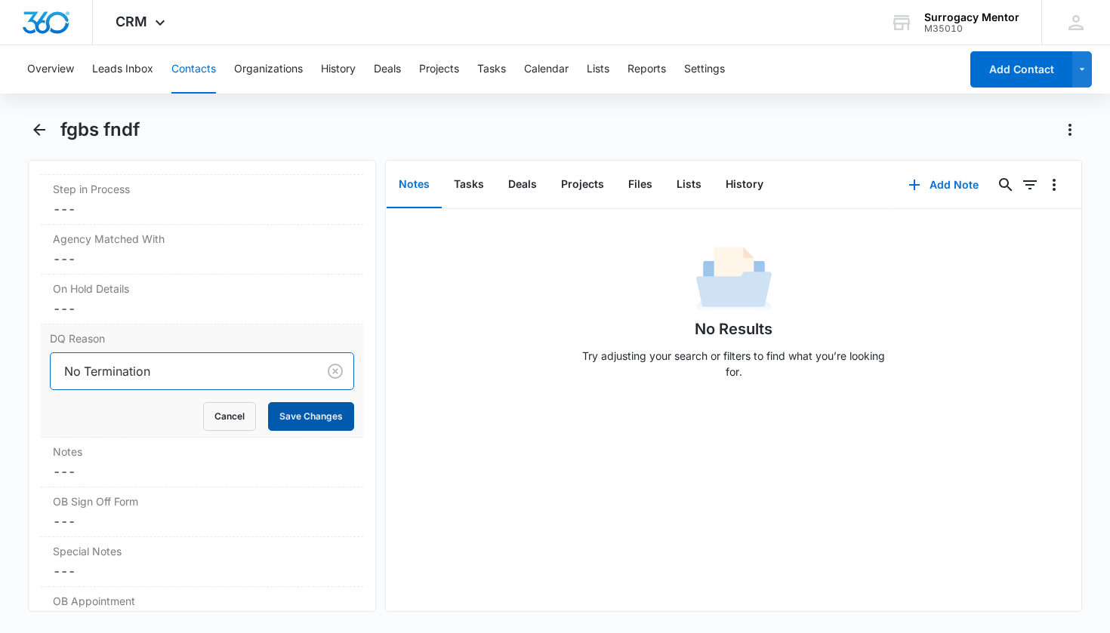
click at [293, 422] on button "Save Changes" at bounding box center [311, 416] width 86 height 29
